Goal: Information Seeking & Learning: Learn about a topic

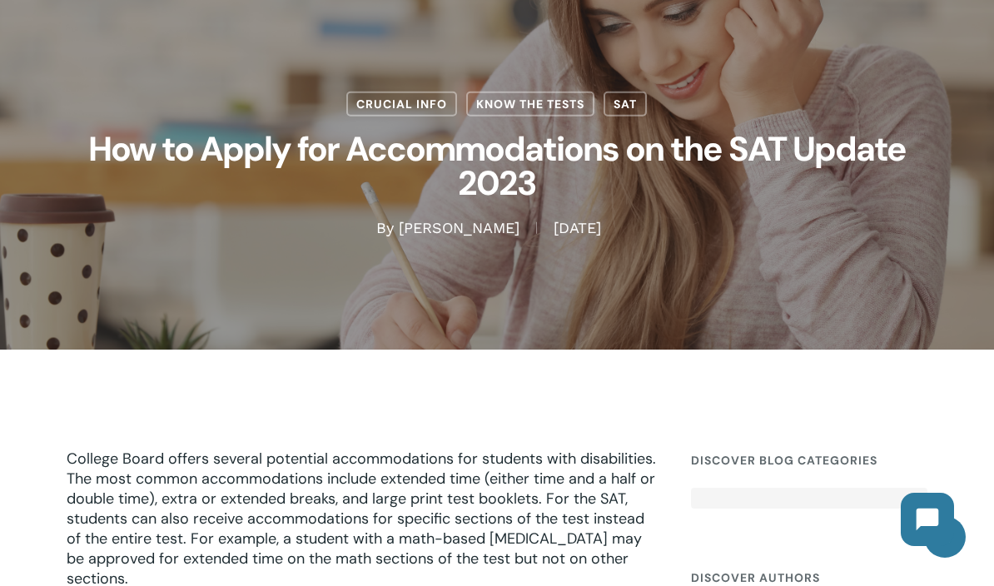
click at [899, 46] on div "Crucial Info Know the Tests SAT How to Apply for Accommodations on the SAT Upda…" at bounding box center [497, 121] width 860 height 234
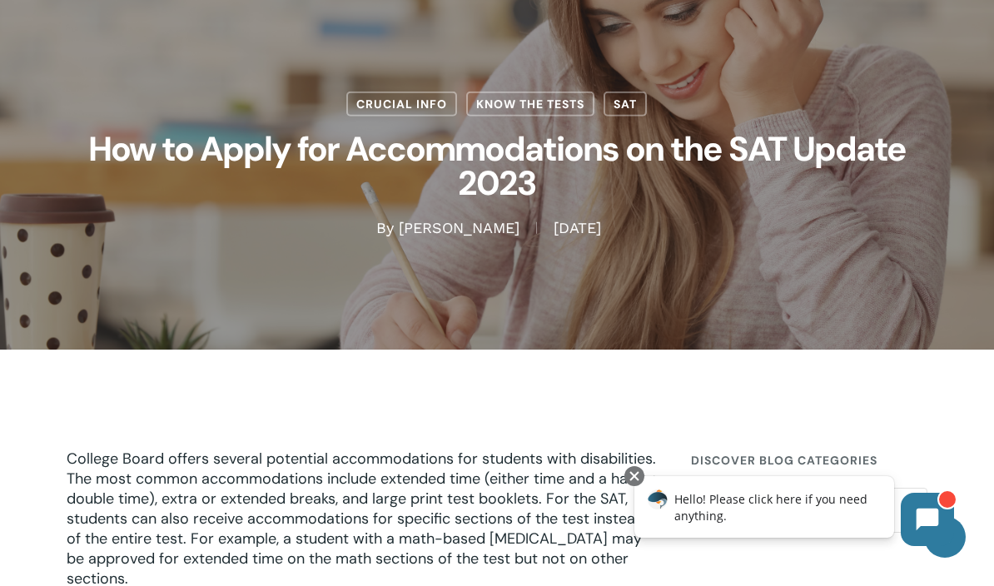
scroll to position [102, 0]
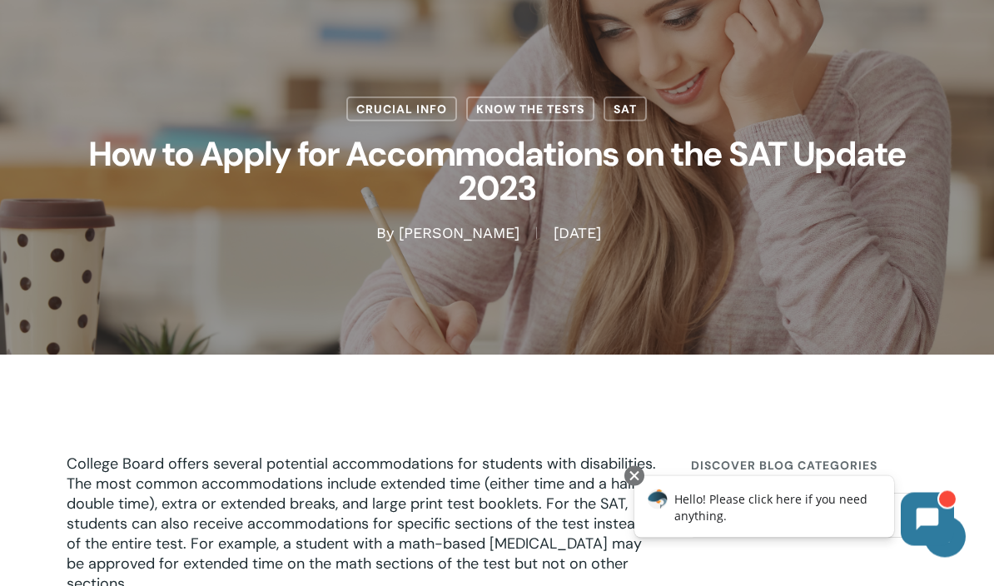
click at [524, 107] on link "Know the Tests" at bounding box center [530, 109] width 128 height 25
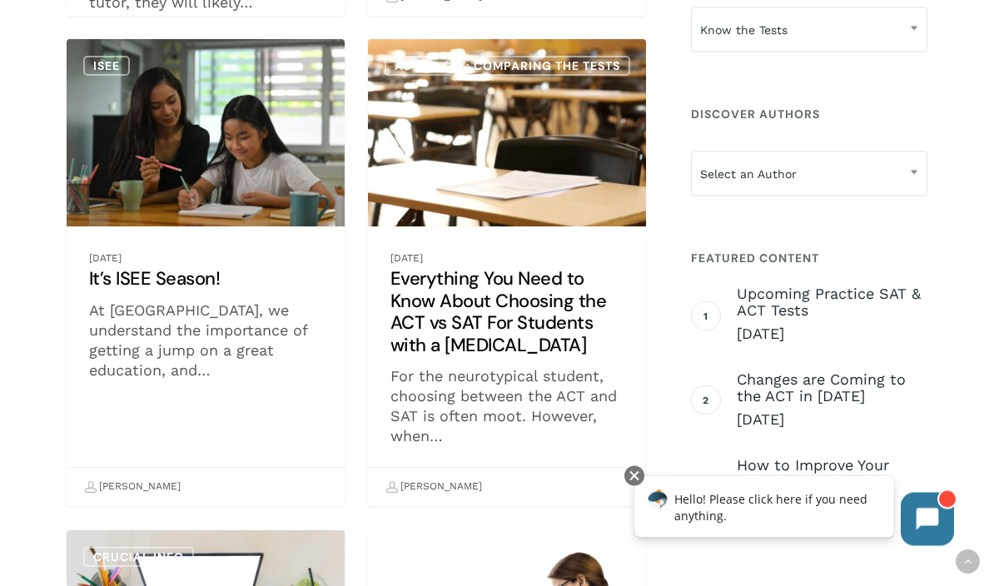
scroll to position [3274, 0]
click at [477, 323] on link "Everything You Need to Know About Choosing the ACT vs SAT For Students with a L…" at bounding box center [507, 272] width 278 height 467
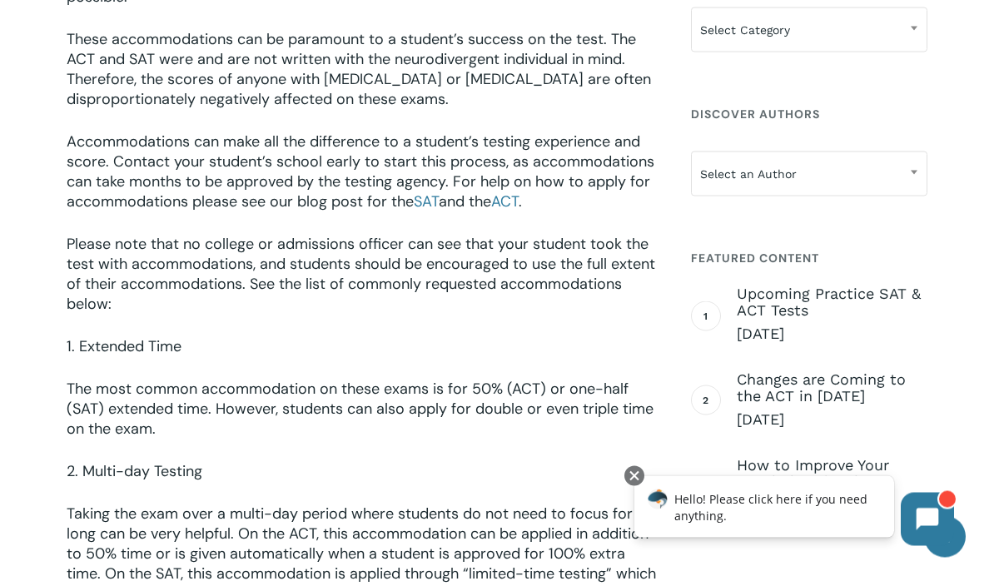
scroll to position [1963, 0]
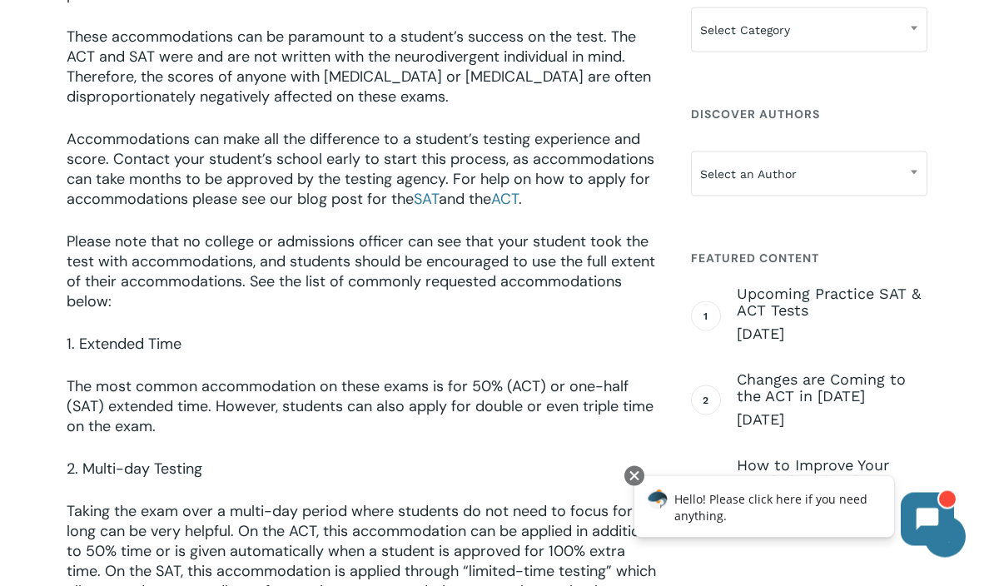
click at [242, 297] on p "Please note that no college or admissions officer can see that your student too…" at bounding box center [361, 283] width 589 height 102
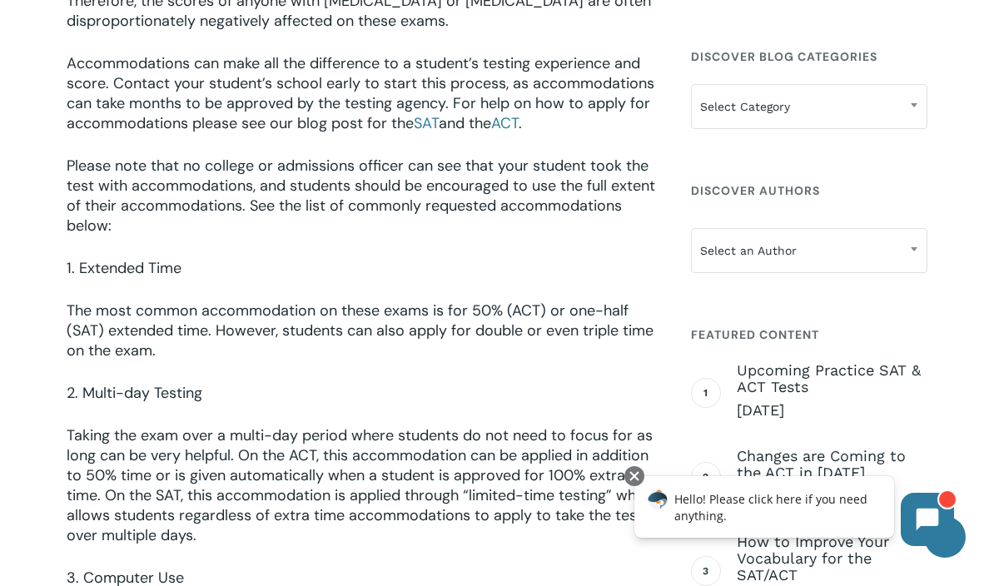
scroll to position [2039, 0]
